Goal: Task Accomplishment & Management: Use online tool/utility

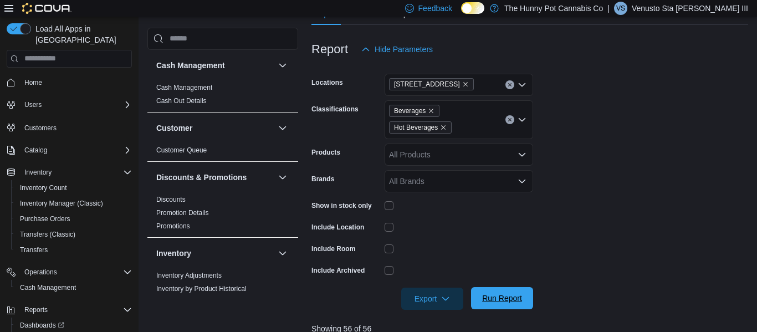
scroll to position [127, 0]
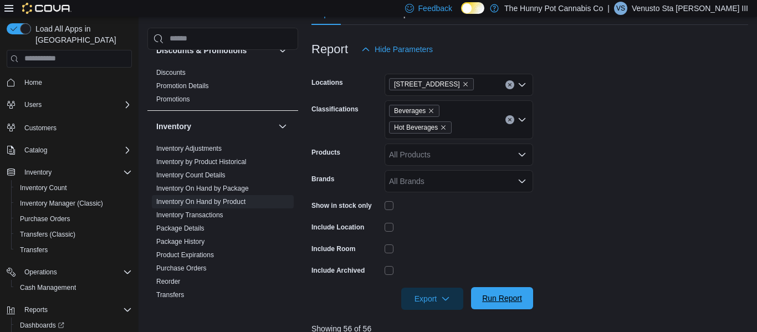
click at [513, 292] on span "Run Report" at bounding box center [502, 298] width 49 height 22
click at [416, 294] on span "Export" at bounding box center [432, 298] width 49 height 22
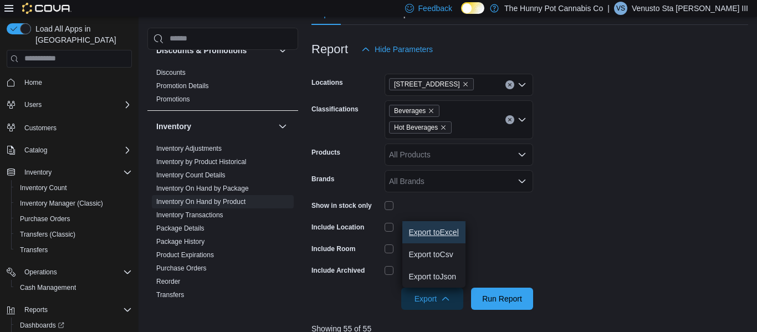
click at [425, 236] on span "Export to Excel" at bounding box center [434, 232] width 50 height 9
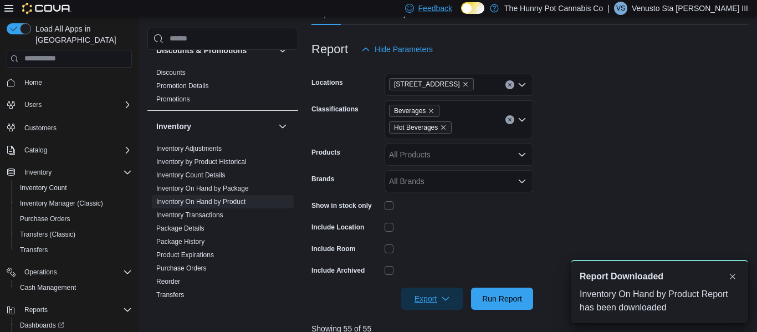
scroll to position [0, 0]
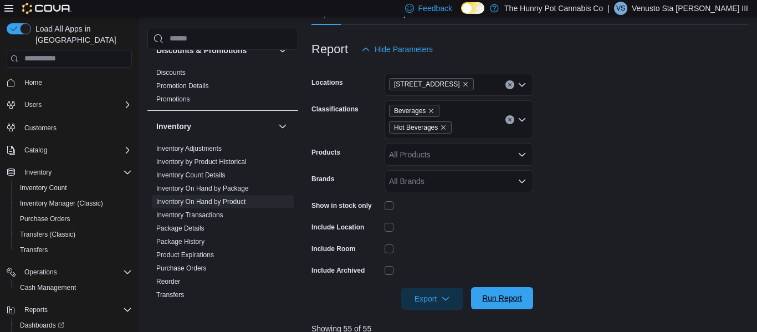
click at [491, 302] on span "Run Report" at bounding box center [502, 298] width 40 height 11
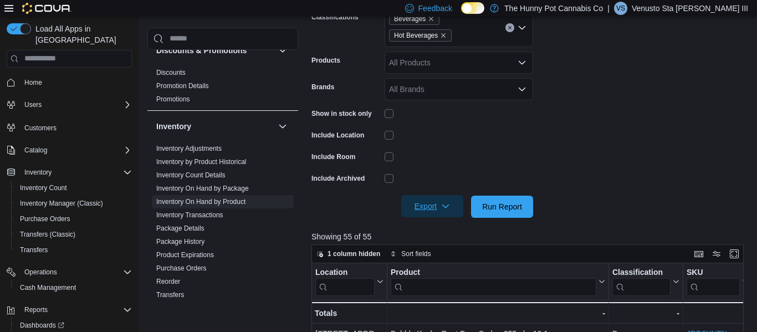
click at [438, 206] on span "Export" at bounding box center [432, 206] width 49 height 22
click at [423, 234] on button "Export to Excel" at bounding box center [434, 229] width 63 height 22
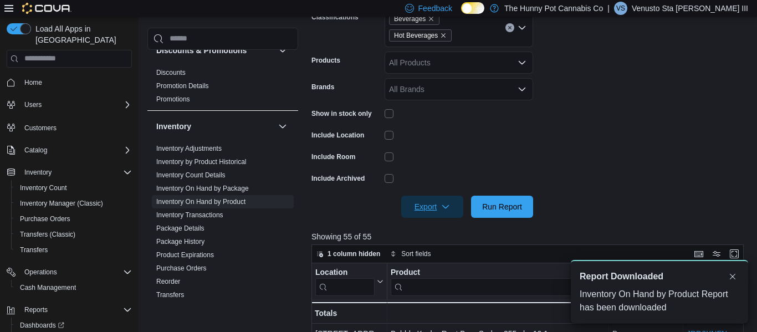
scroll to position [0, 0]
